Goal: Task Accomplishment & Management: Manage account settings

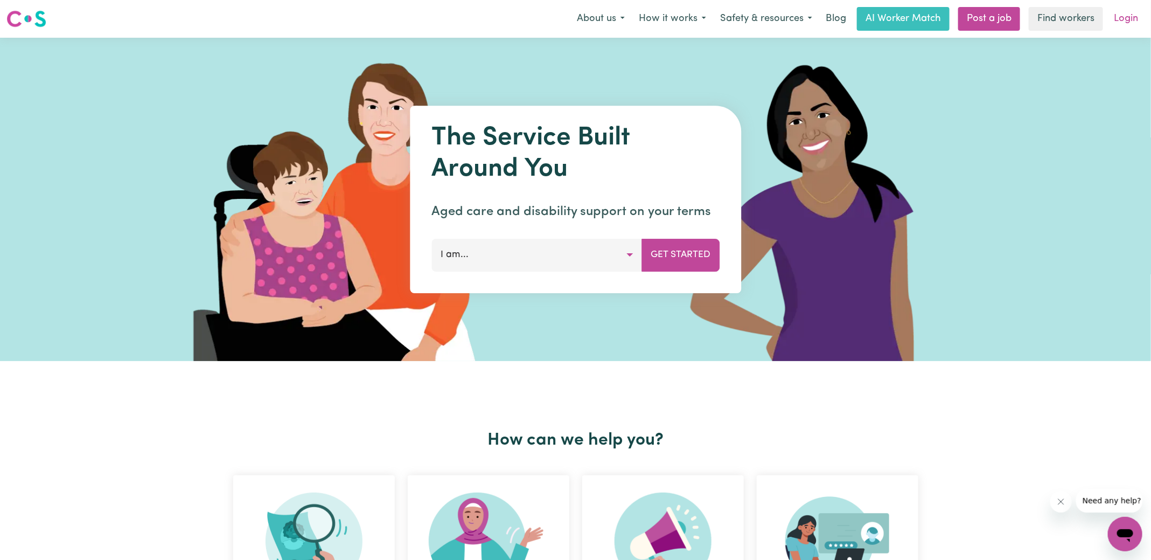
click at [1130, 18] on link "Login" at bounding box center [1126, 19] width 37 height 24
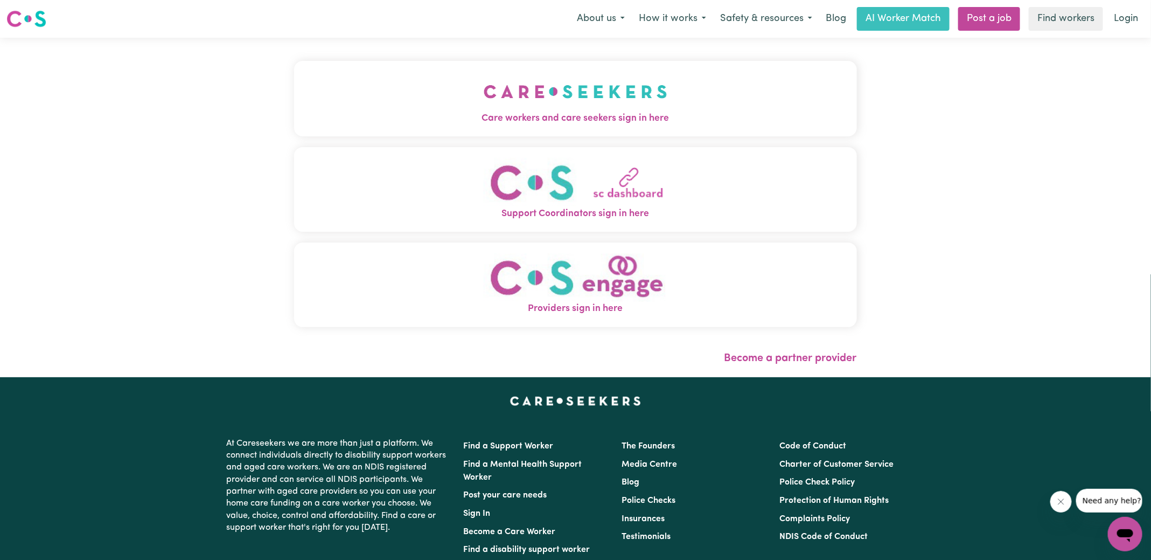
click at [574, 105] on img "Care workers and care seekers sign in here" at bounding box center [576, 92] width 184 height 40
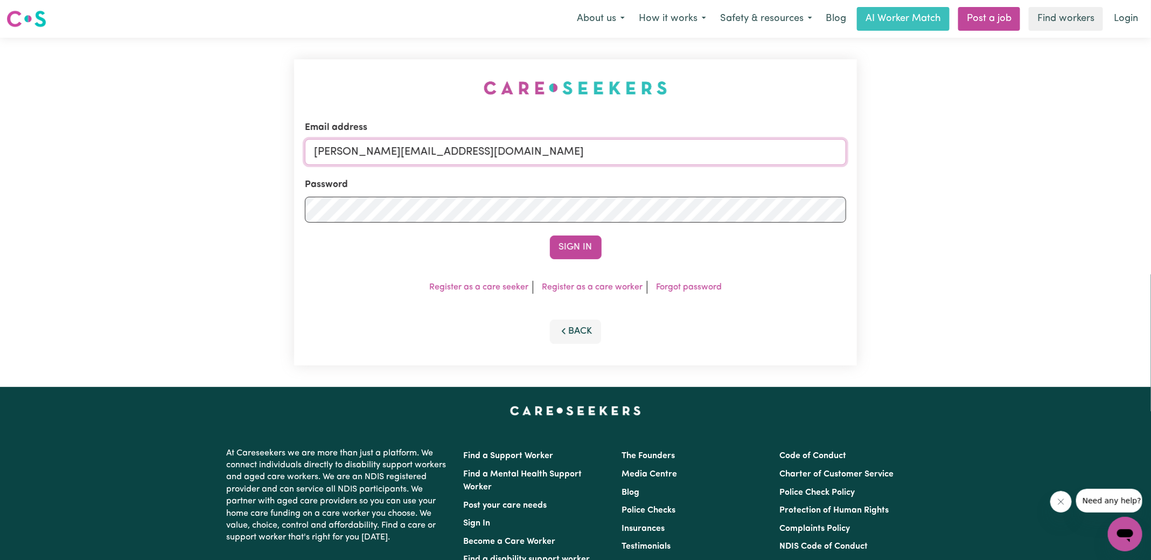
click at [495, 158] on input "[PERSON_NAME][EMAIL_ADDRESS][DOMAIN_NAME]" at bounding box center [576, 152] width 542 height 26
click at [780, 212] on form "Email address [EMAIL_ADDRESS][DOMAIN_NAME] Password Sign In" at bounding box center [576, 190] width 542 height 138
type input "[EMAIL_ADDRESS][DOMAIN_NAME]"
click at [550, 235] on button "Sign In" at bounding box center [576, 247] width 52 height 24
